Goal: Navigation & Orientation: Find specific page/section

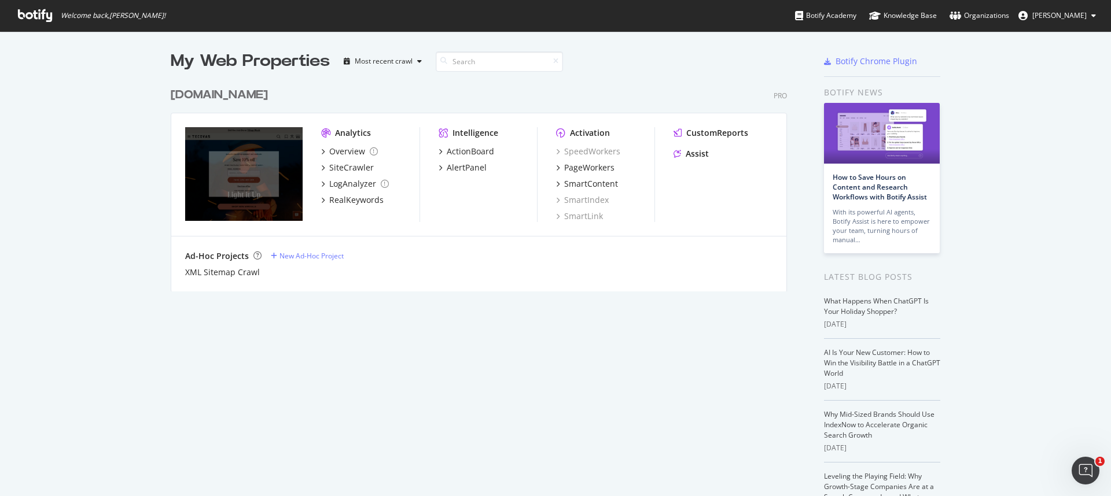
scroll to position [488, 1093]
drag, startPoint x: 952, startPoint y: 86, endPoint x: 1009, endPoint y: 38, distance: 73.9
click at [954, 79] on div "My Web Properties Most recent crawl tecovas.com Pro Analytics Overview SiteCraw…" at bounding box center [555, 308] width 1111 height 555
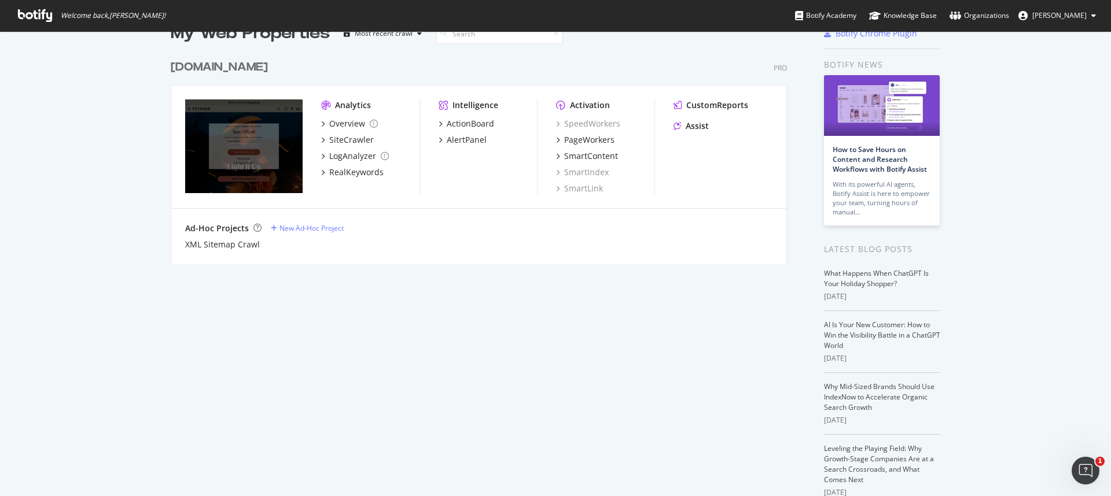
scroll to position [0, 0]
